Goal: Transaction & Acquisition: Subscribe to service/newsletter

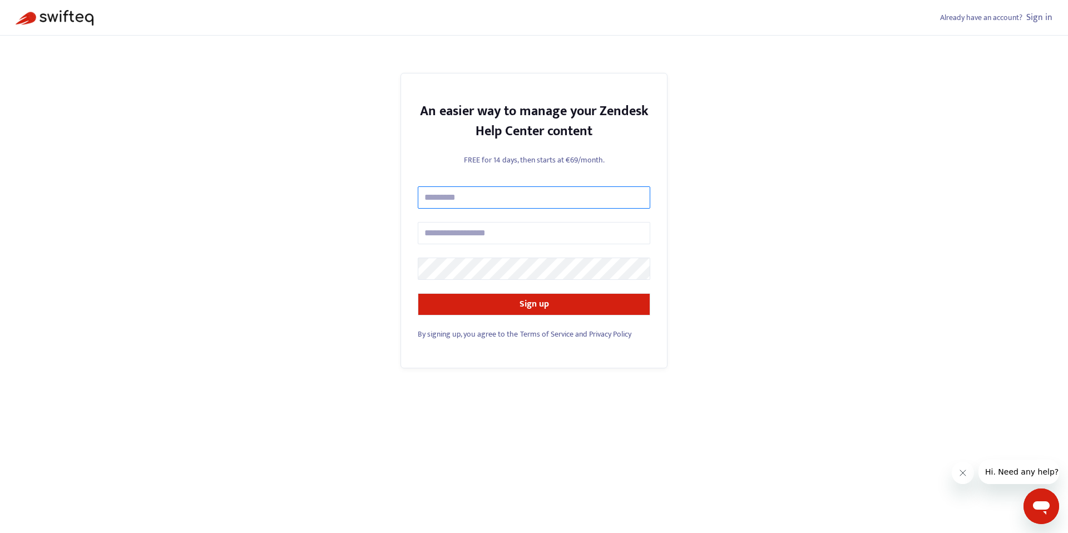
click at [494, 201] on input "text" at bounding box center [534, 197] width 232 height 22
type input "**********"
click at [494, 233] on input "text" at bounding box center [534, 233] width 232 height 22
type input "**********"
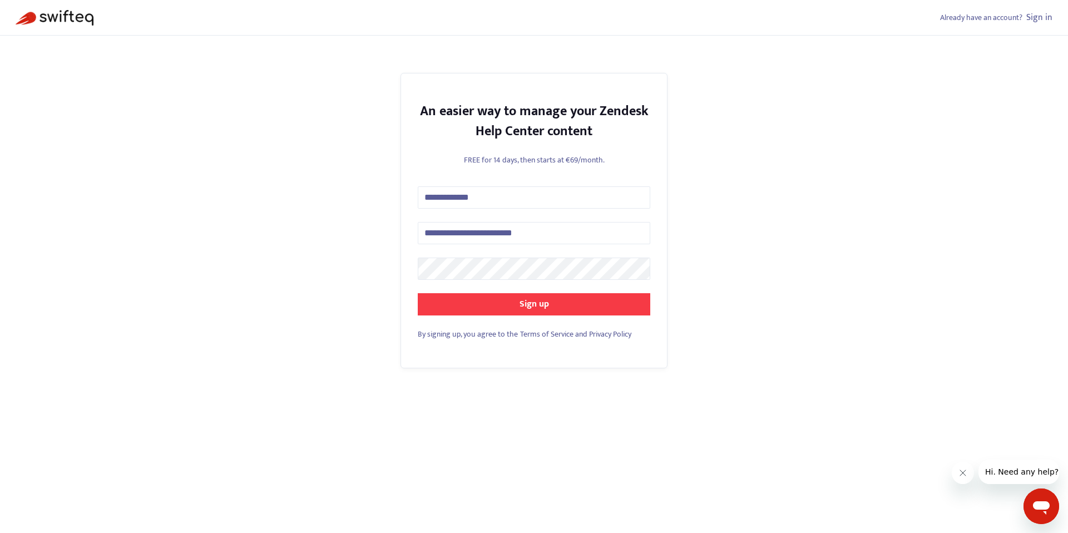
click at [518, 308] on button "Sign up" at bounding box center [534, 304] width 232 height 22
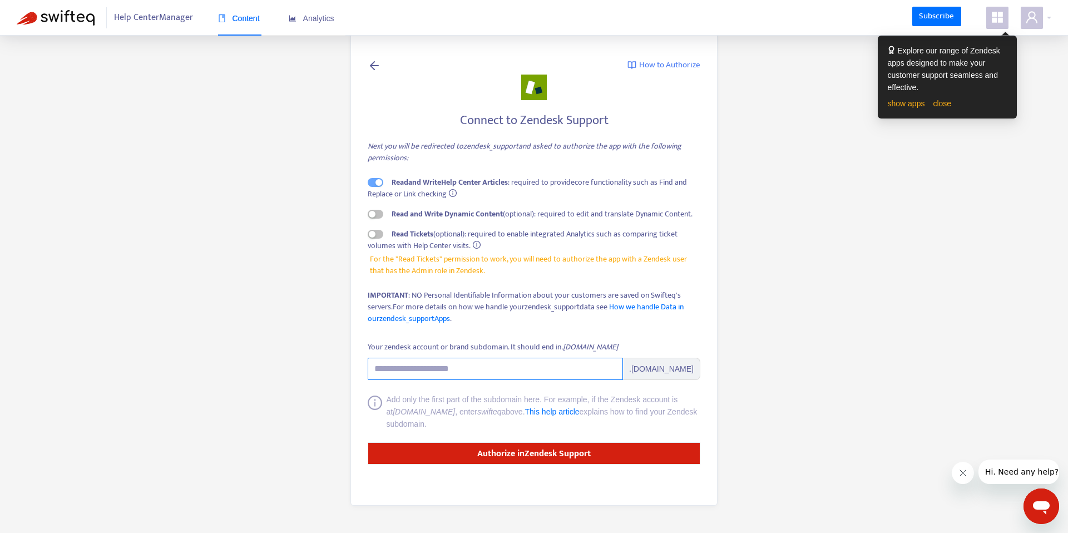
click at [477, 375] on input "Your zendesk account or brand subdomain. It should end in .[DOMAIN_NAME]" at bounding box center [495, 369] width 255 height 22
paste input "**********"
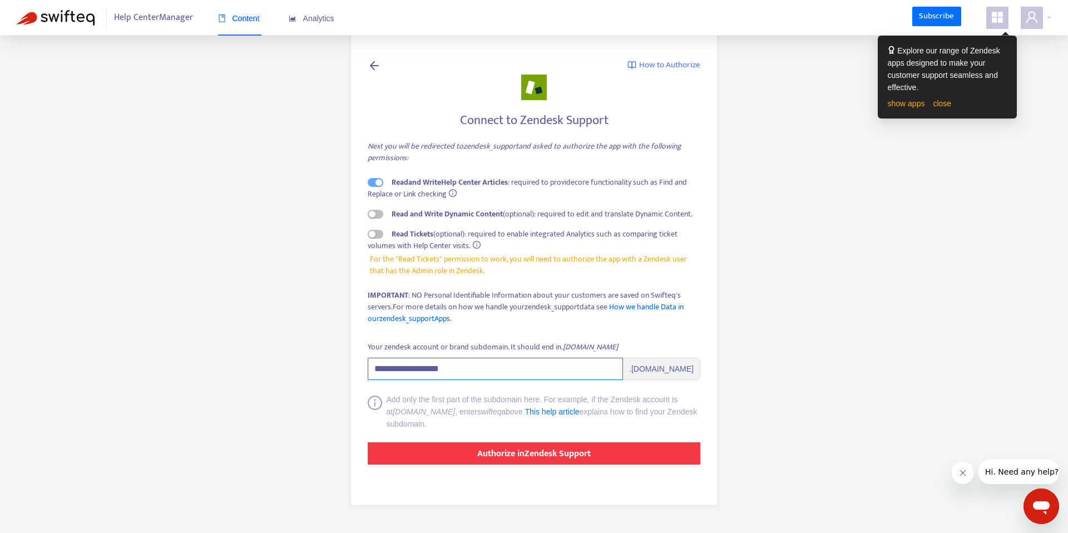
type input "**********"
click at [533, 459] on strong "Authorize in Zendesk Support" at bounding box center [533, 453] width 113 height 15
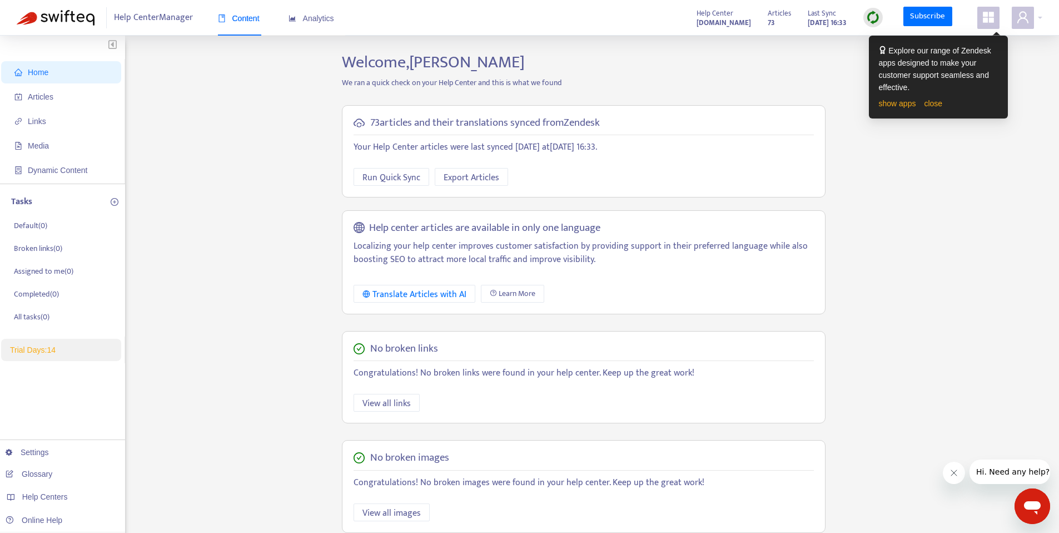
click at [989, 208] on div "Home Articles Links Media Dynamic Content Tasks Default ( 0 ) Broken links ( 0 …" at bounding box center [530, 377] width 1026 height 651
click at [936, 103] on link "close" at bounding box center [933, 103] width 18 height 9
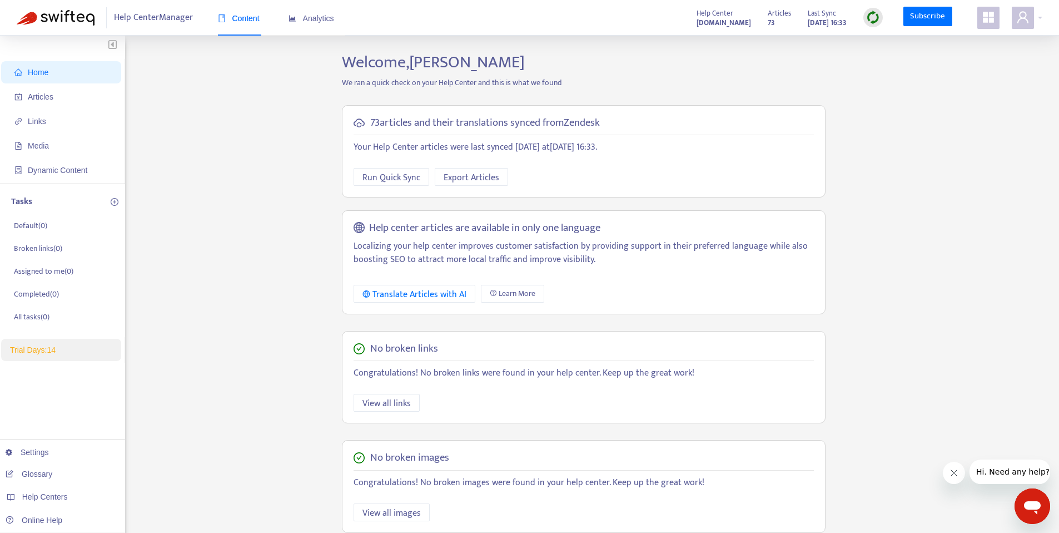
click at [995, 18] on span at bounding box center [989, 18] width 22 height 22
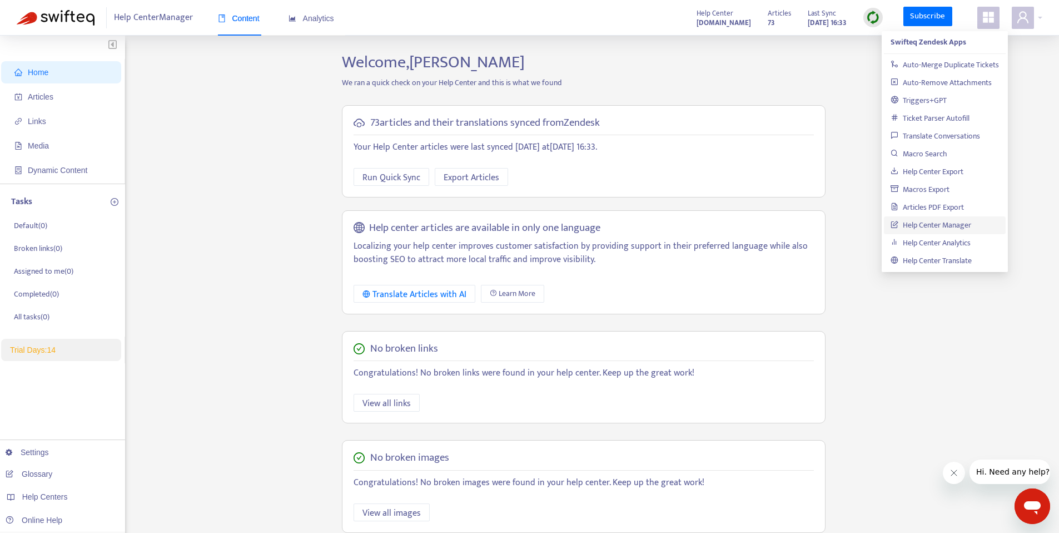
click at [912, 313] on div "Home Articles Links Media Dynamic Content Tasks Default ( 0 ) Broken links ( 0 …" at bounding box center [530, 377] width 1026 height 651
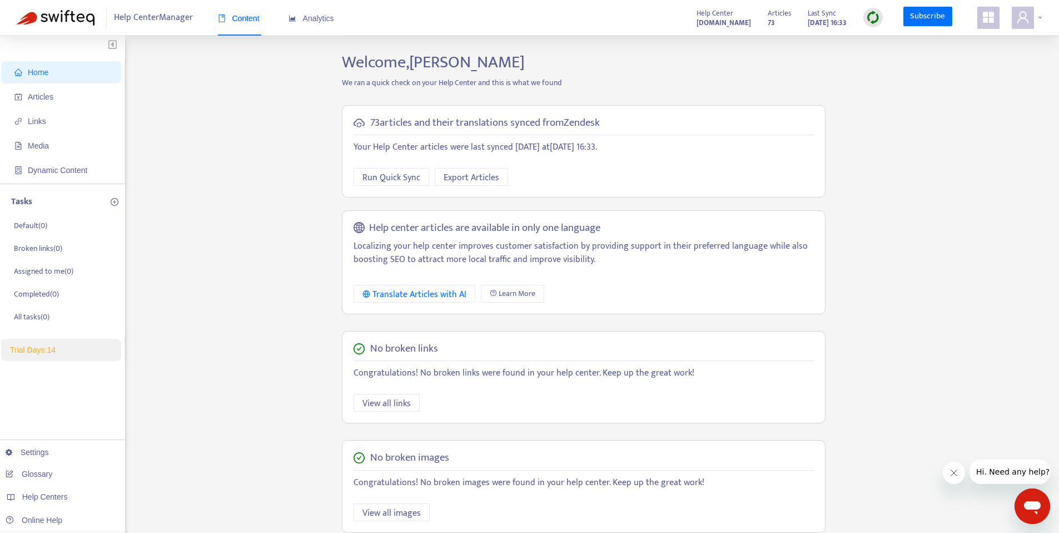
click at [1023, 16] on icon "user" at bounding box center [1022, 17] width 13 height 13
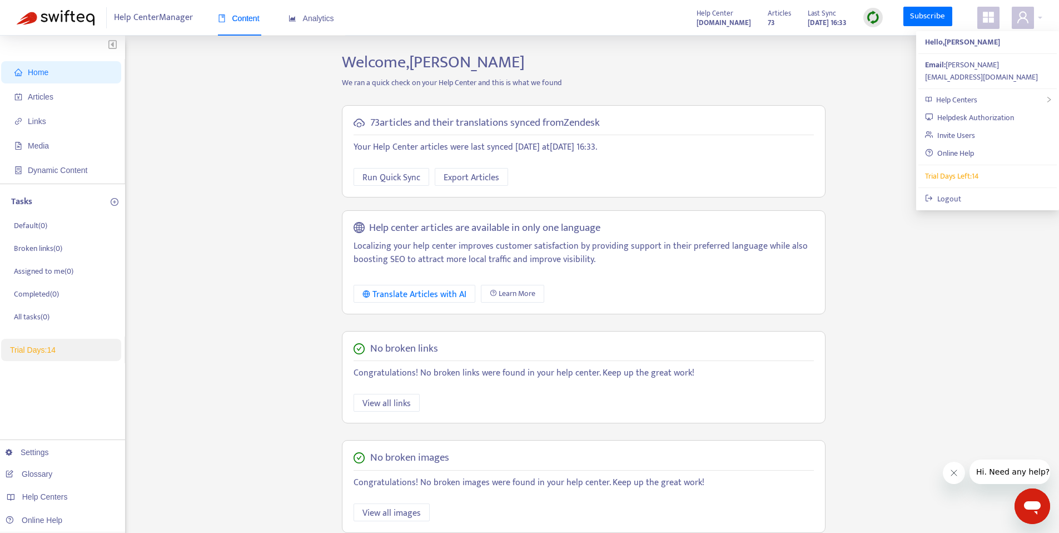
click at [768, 23] on strong "73" at bounding box center [771, 23] width 7 height 12
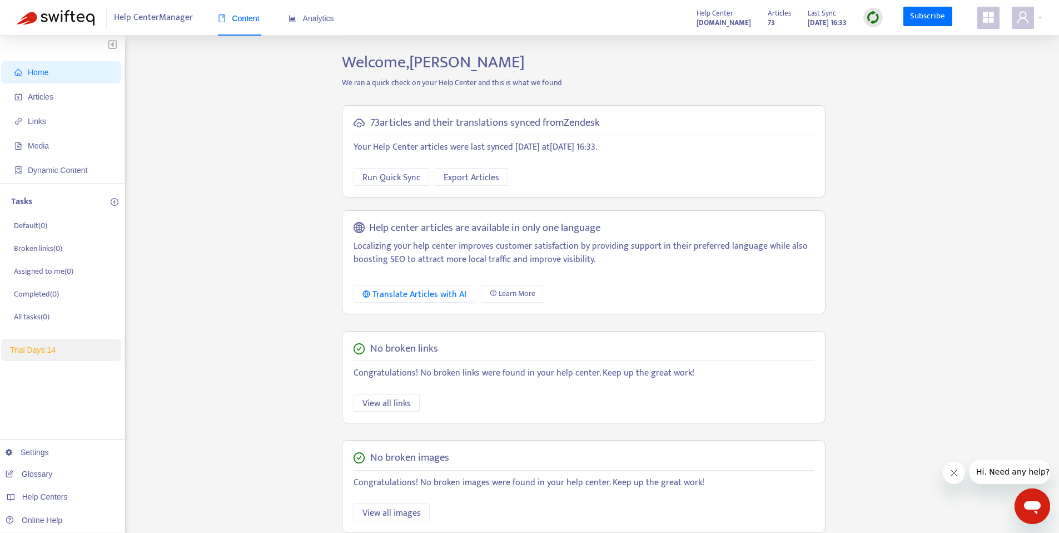
click at [992, 21] on icon "appstore" at bounding box center [988, 17] width 11 height 11
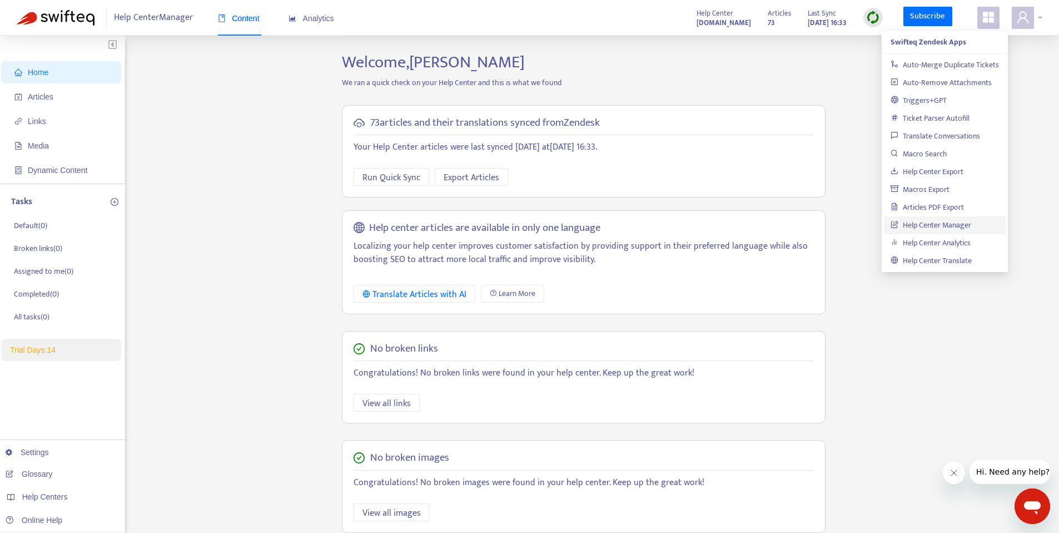
click at [1025, 23] on icon "user" at bounding box center [1022, 17] width 13 height 13
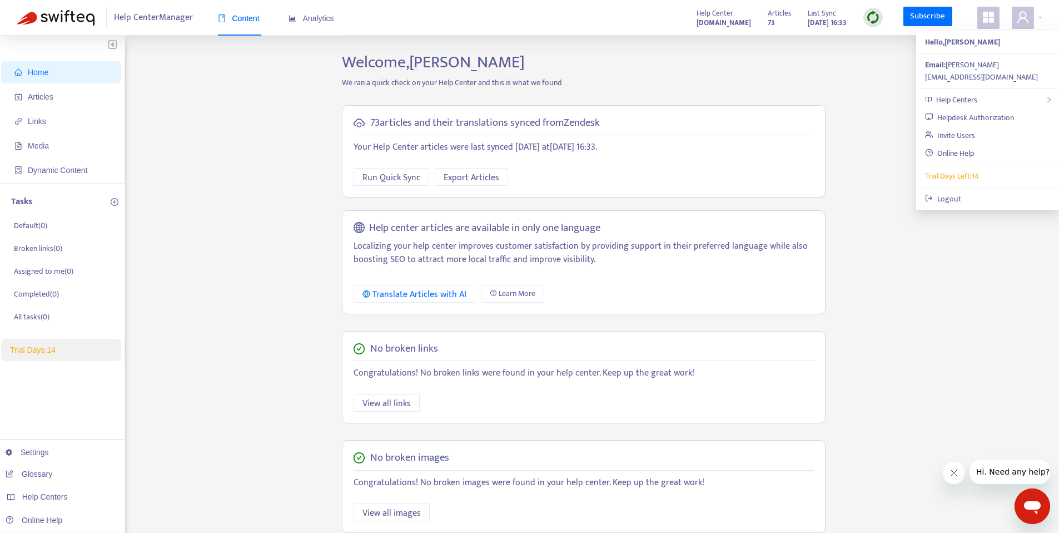
click at [861, 143] on div "Home Articles Links Media Dynamic Content Tasks Default ( 0 ) Broken links ( 0 …" at bounding box center [530, 377] width 1026 height 651
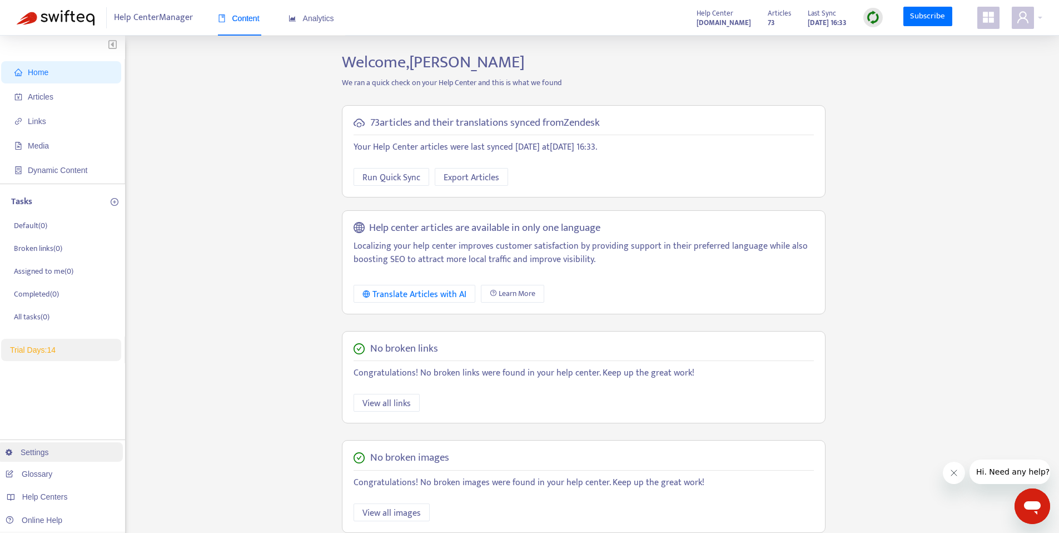
click at [39, 454] on link "Settings" at bounding box center [27, 452] width 43 height 9
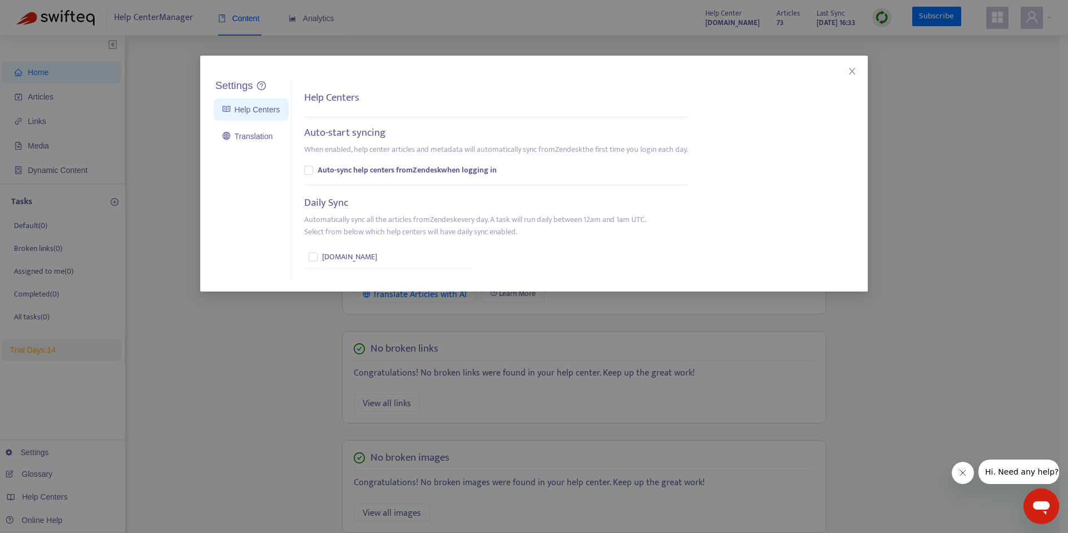
click at [273, 31] on div "Settings Help Centers Translation Settings Help Centers Auto-start syncing When…" at bounding box center [534, 266] width 1068 height 533
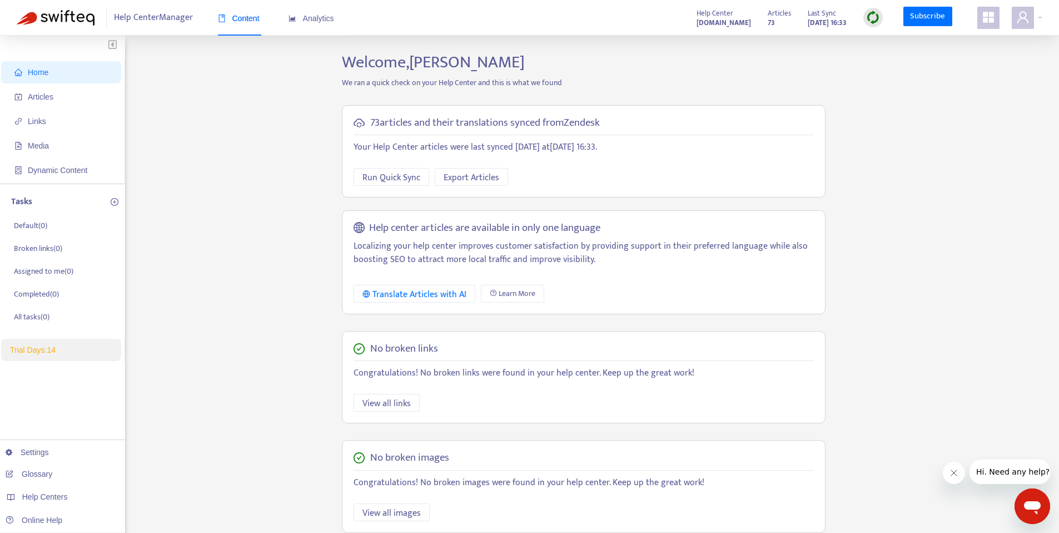
click at [47, 353] on span "Trial Days: 14" at bounding box center [33, 349] width 46 height 9
click at [47, 349] on span "Trial Days: 14" at bounding box center [33, 349] width 46 height 9
click at [191, 380] on div "Home Articles Links Media Dynamic Content Tasks Default ( 0 ) Broken links ( 0 …" at bounding box center [530, 377] width 1026 height 651
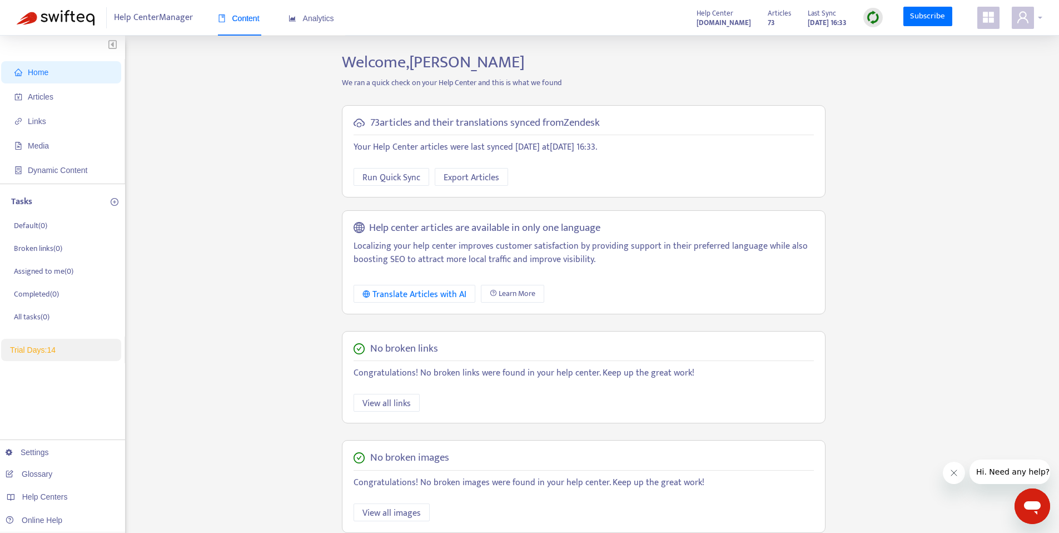
click at [1020, 17] on icon "user" at bounding box center [1023, 17] width 11 height 12
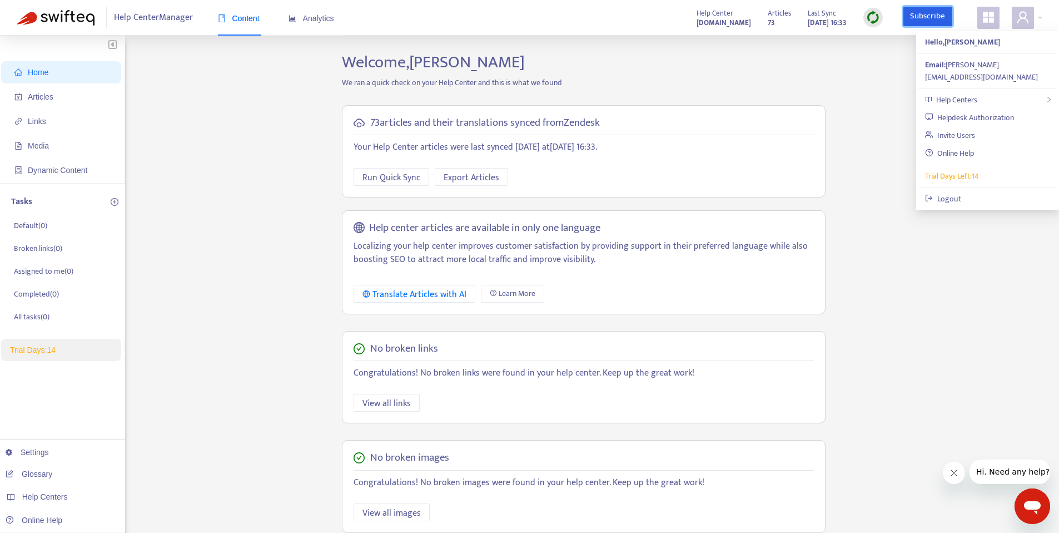
click at [949, 16] on link "Subscribe" at bounding box center [928, 17] width 49 height 20
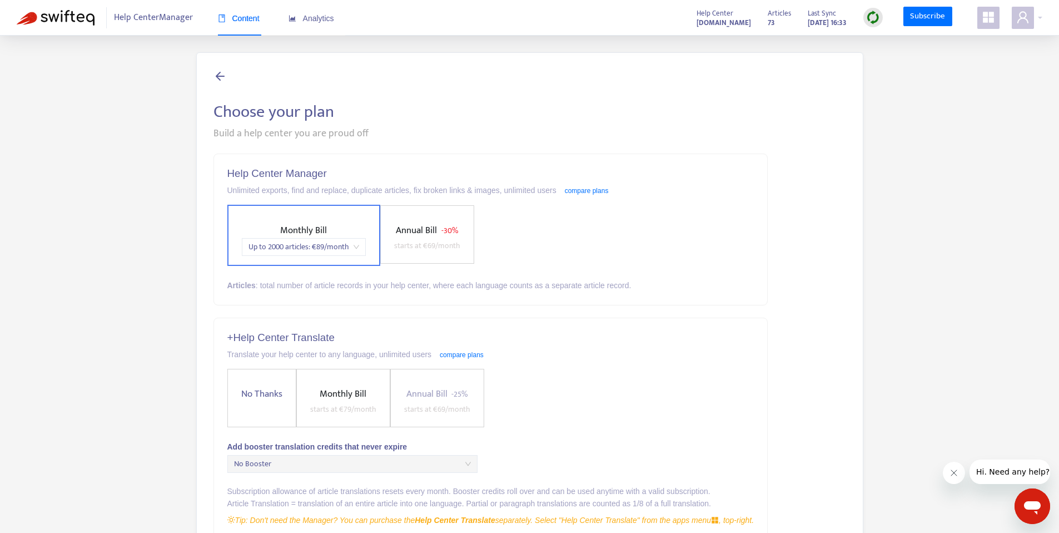
click at [453, 249] on span "starts at € 69 /month" at bounding box center [427, 245] width 66 height 13
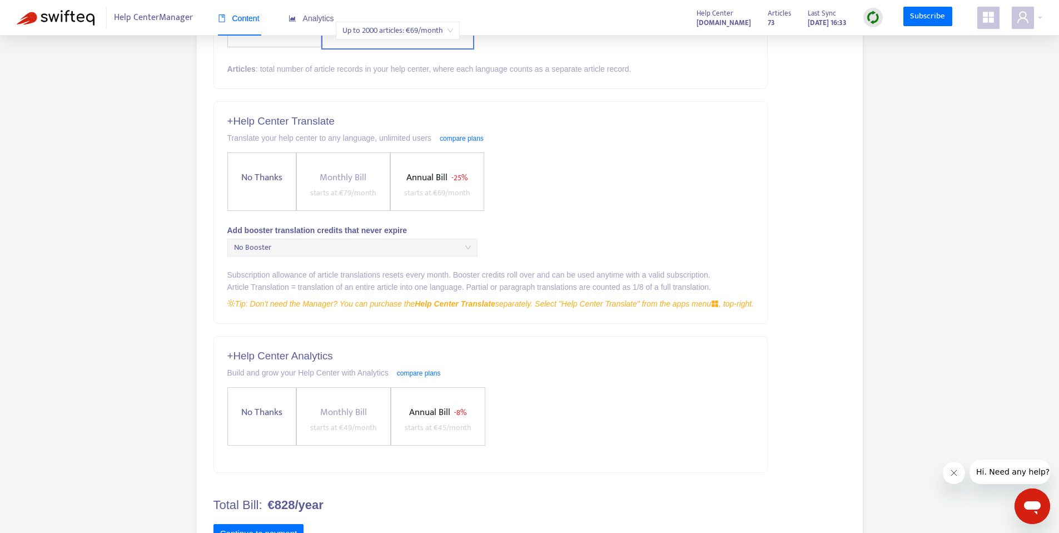
scroll to position [230, 0]
